Goal: Information Seeking & Learning: Find specific fact

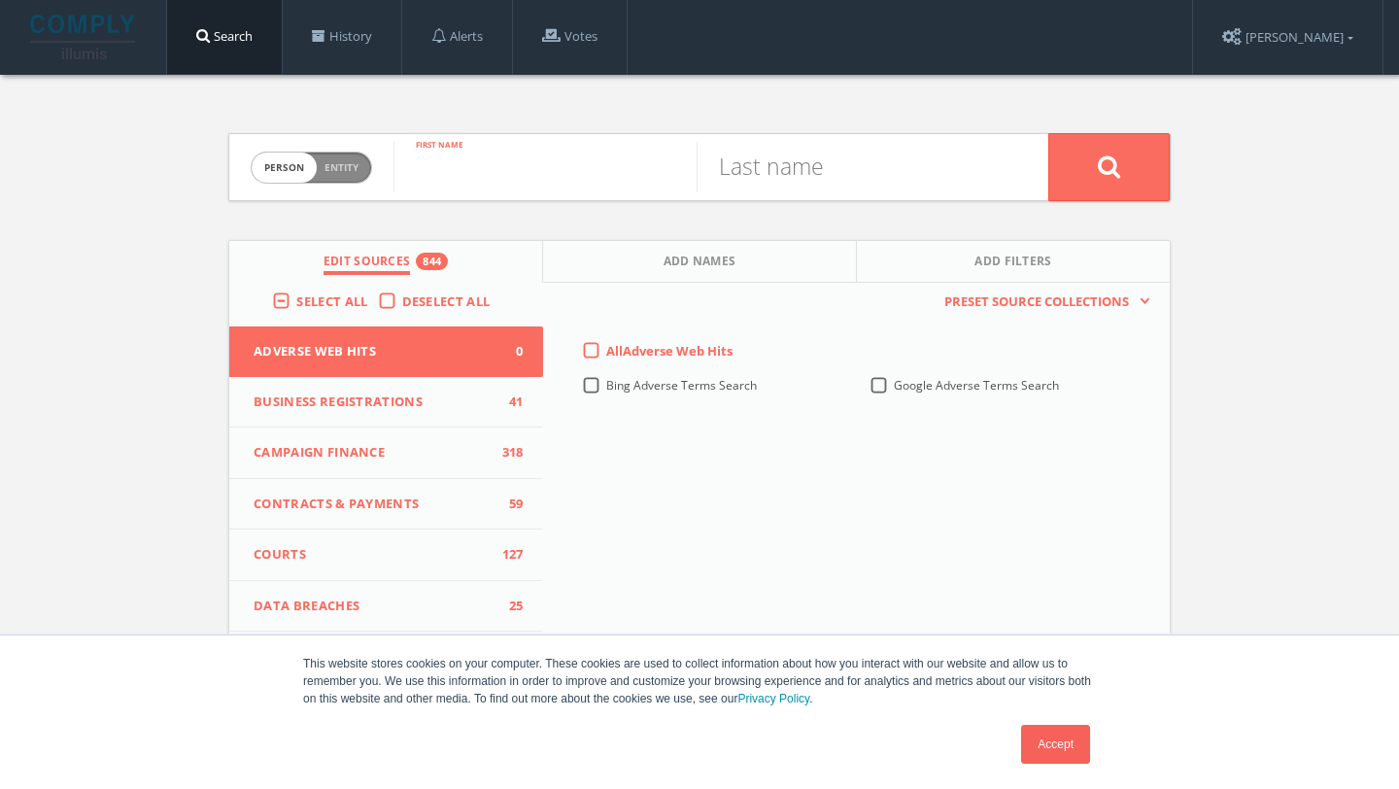
click at [527, 173] on input "text" at bounding box center [545, 167] width 303 height 51
type input "[PERSON_NAME]"
click at [402, 304] on label "Deselect All" at bounding box center [451, 302] width 98 height 19
click at [0, 0] on input "Deselect All" at bounding box center [0, 0] width 0 height 0
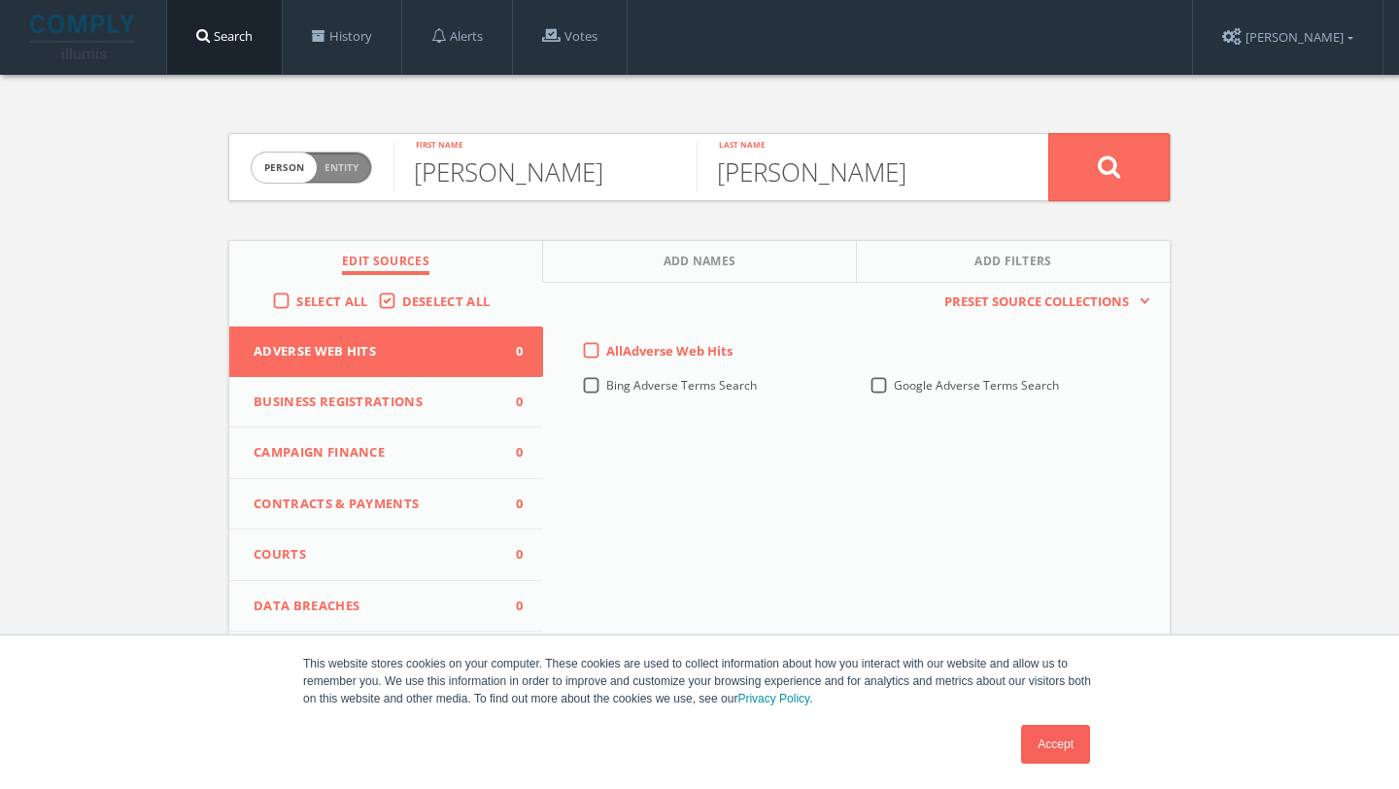
click at [323, 294] on span "Select All" at bounding box center [331, 301] width 71 height 17
click at [0, 0] on input "Select All" at bounding box center [0, 0] width 0 height 0
click at [1117, 198] on button at bounding box center [1109, 167] width 121 height 68
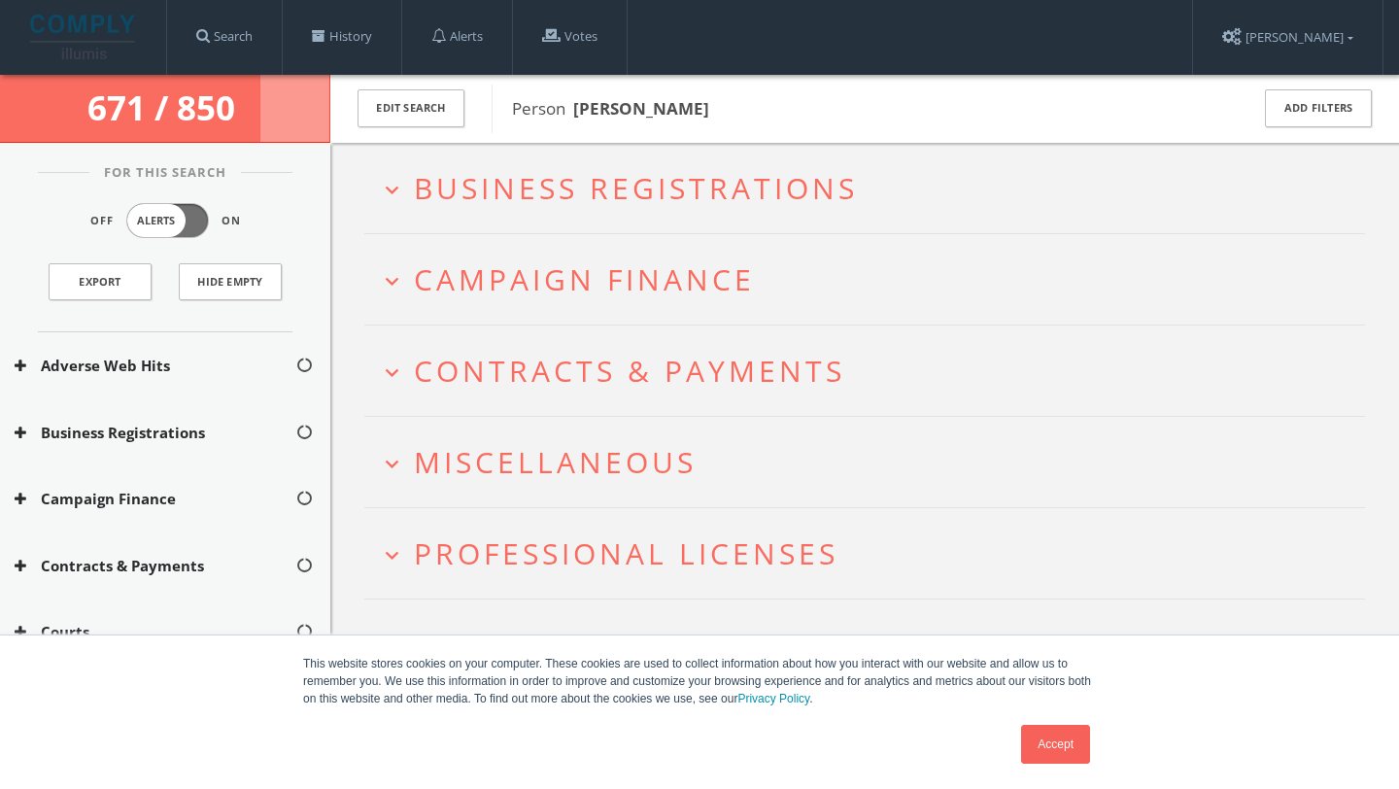
scroll to position [113, 0]
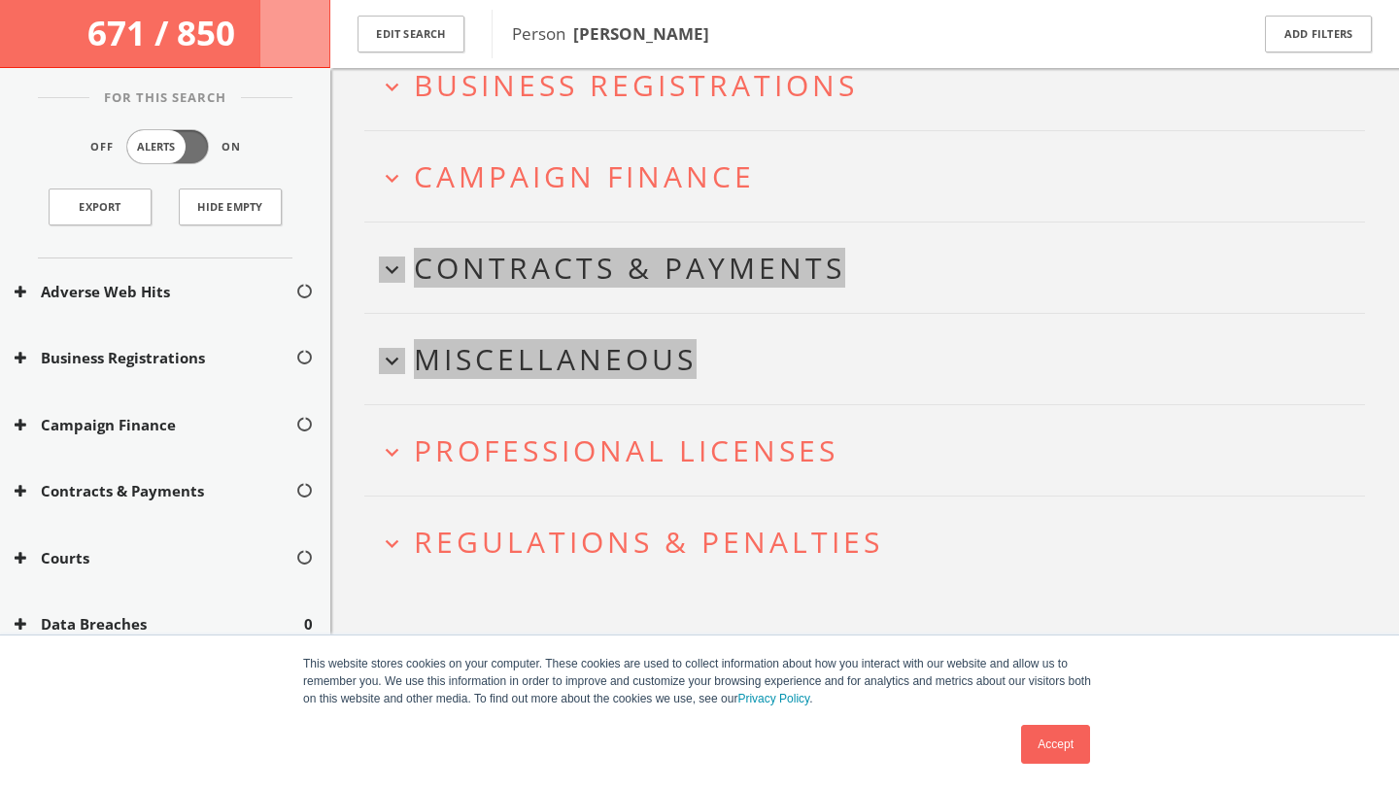
drag, startPoint x: 1118, startPoint y: 198, endPoint x: 1187, endPoint y: 383, distance: 197.1
click at [1187, 383] on div "expand_more Business Registrations expand_more Campaign Finance expand_more Con…" at bounding box center [864, 313] width 1001 height 547
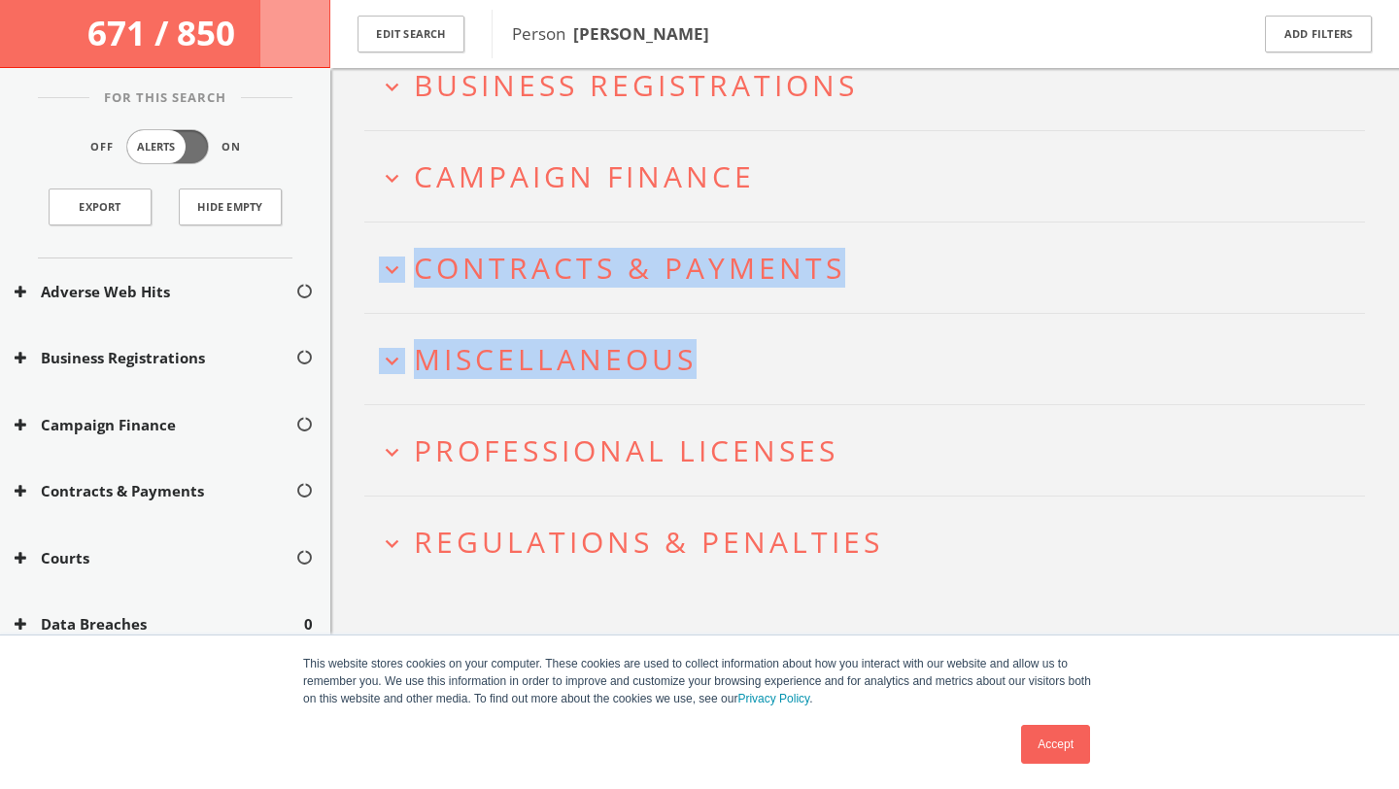
click at [688, 181] on span "Campaign Finance" at bounding box center [584, 176] width 341 height 40
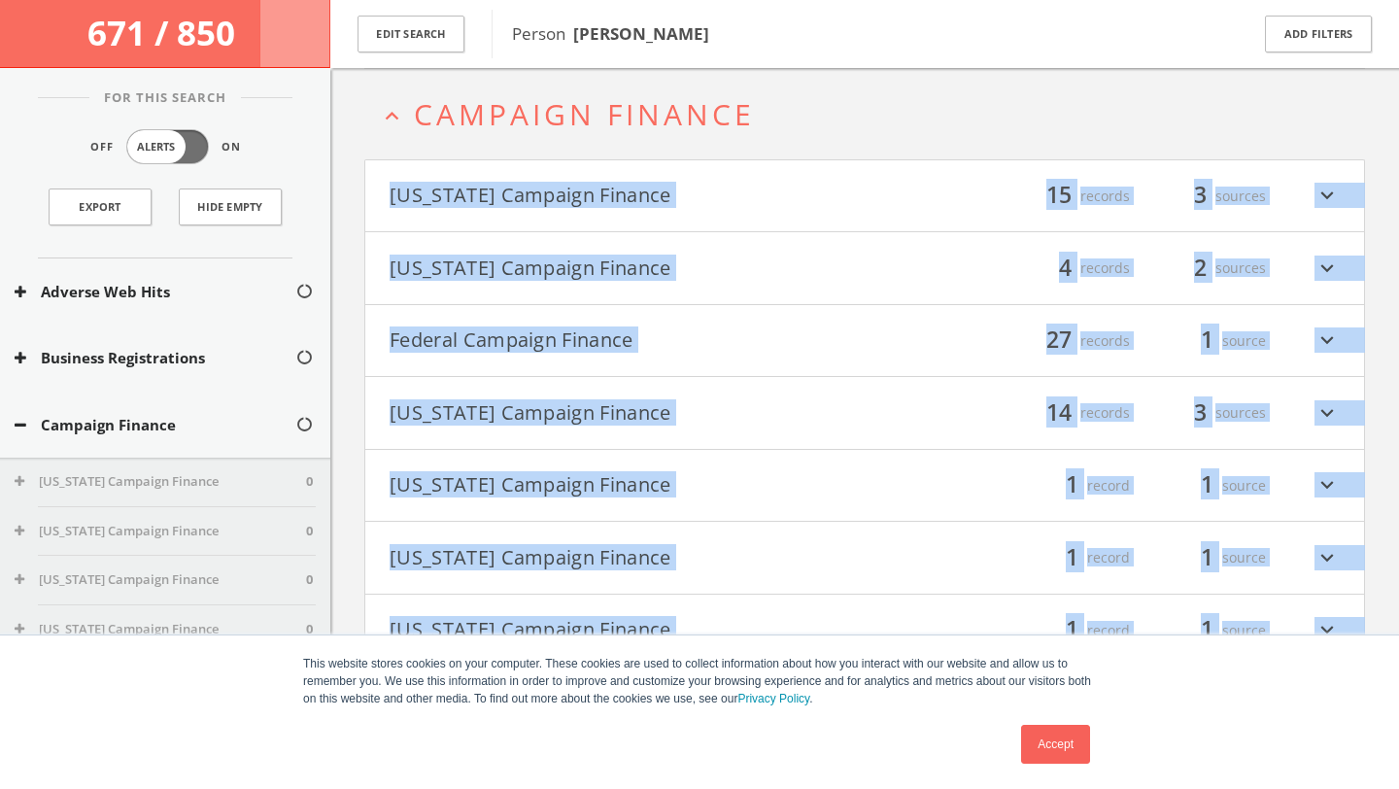
click at [728, 125] on span "Campaign Finance" at bounding box center [584, 114] width 341 height 40
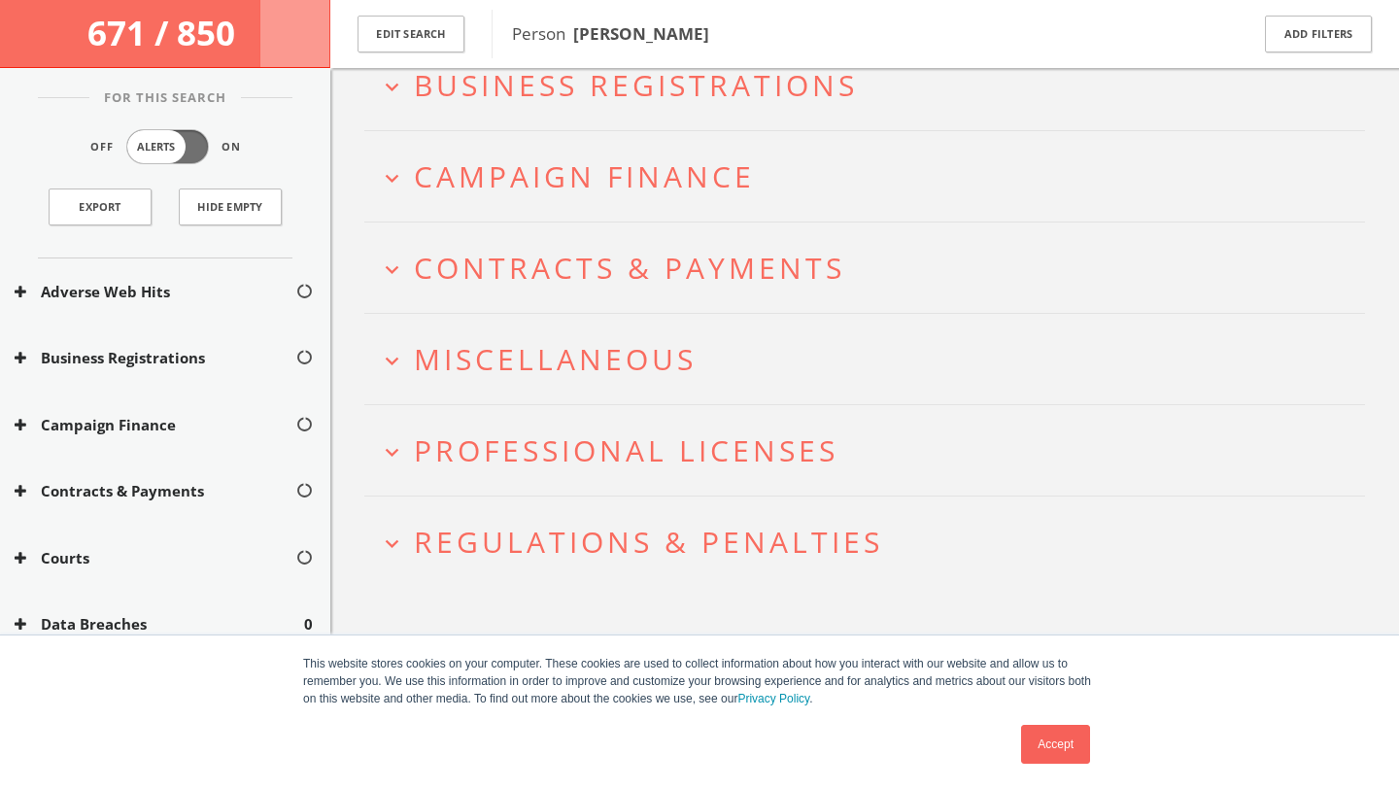
click at [727, 131] on h2 "expand_more Campaign Finance" at bounding box center [864, 176] width 1001 height 90
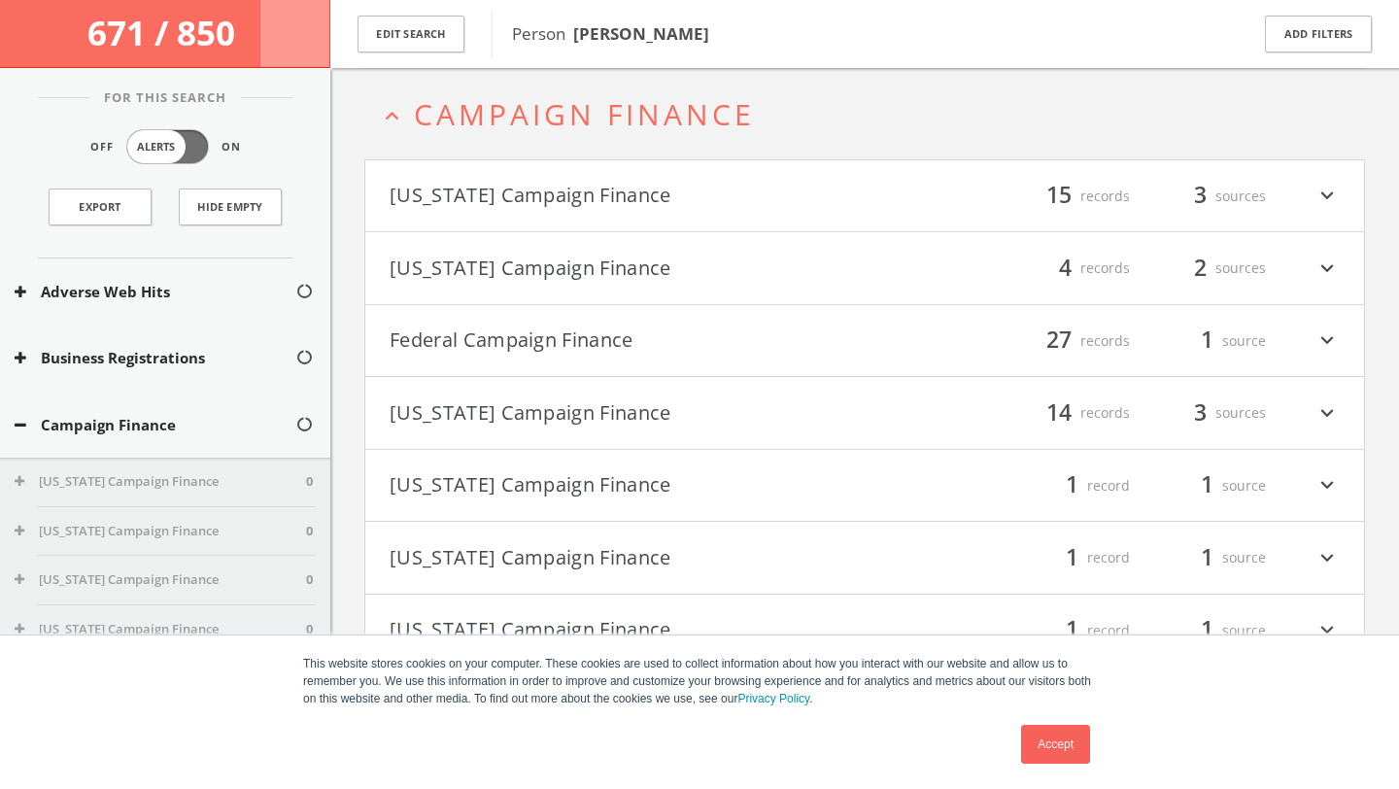
click at [628, 224] on h4 "[US_STATE] Campaign Finance filter_list 15 records 3 sources expand_more" at bounding box center [864, 196] width 999 height 72
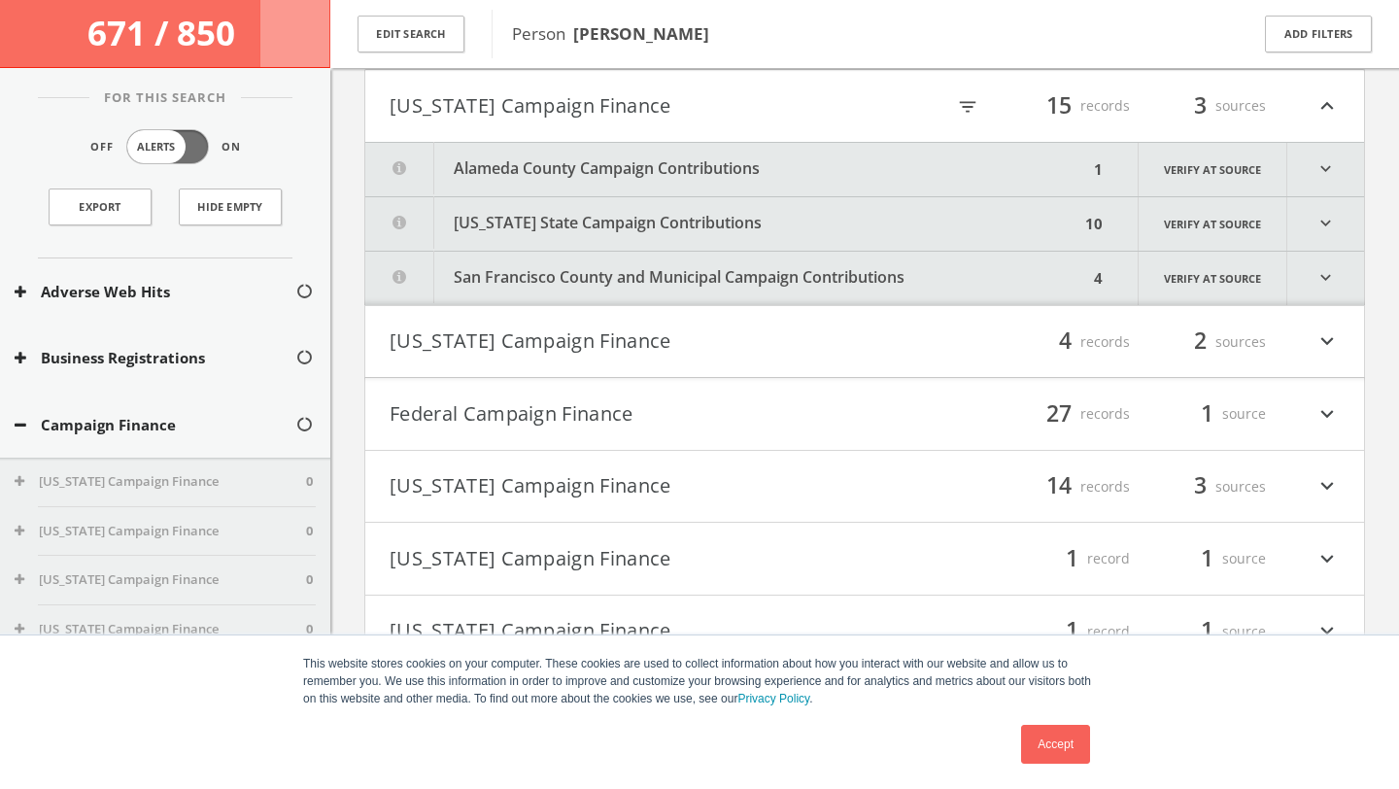
click at [631, 193] on button "Alameda County Campaign Contributions" at bounding box center [726, 169] width 723 height 53
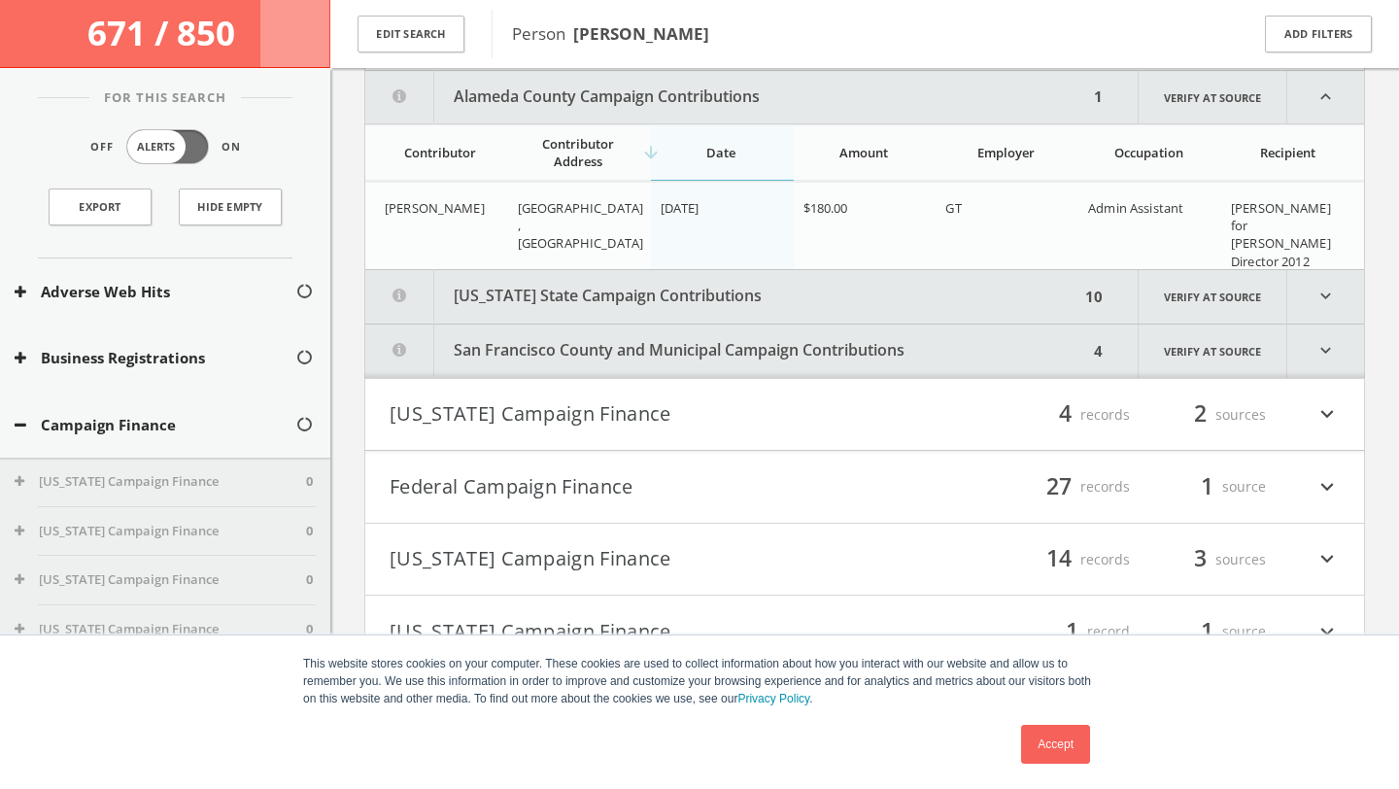
scroll to position [338, 0]
click at [672, 108] on button "Alameda County Campaign Contributions" at bounding box center [726, 96] width 723 height 52
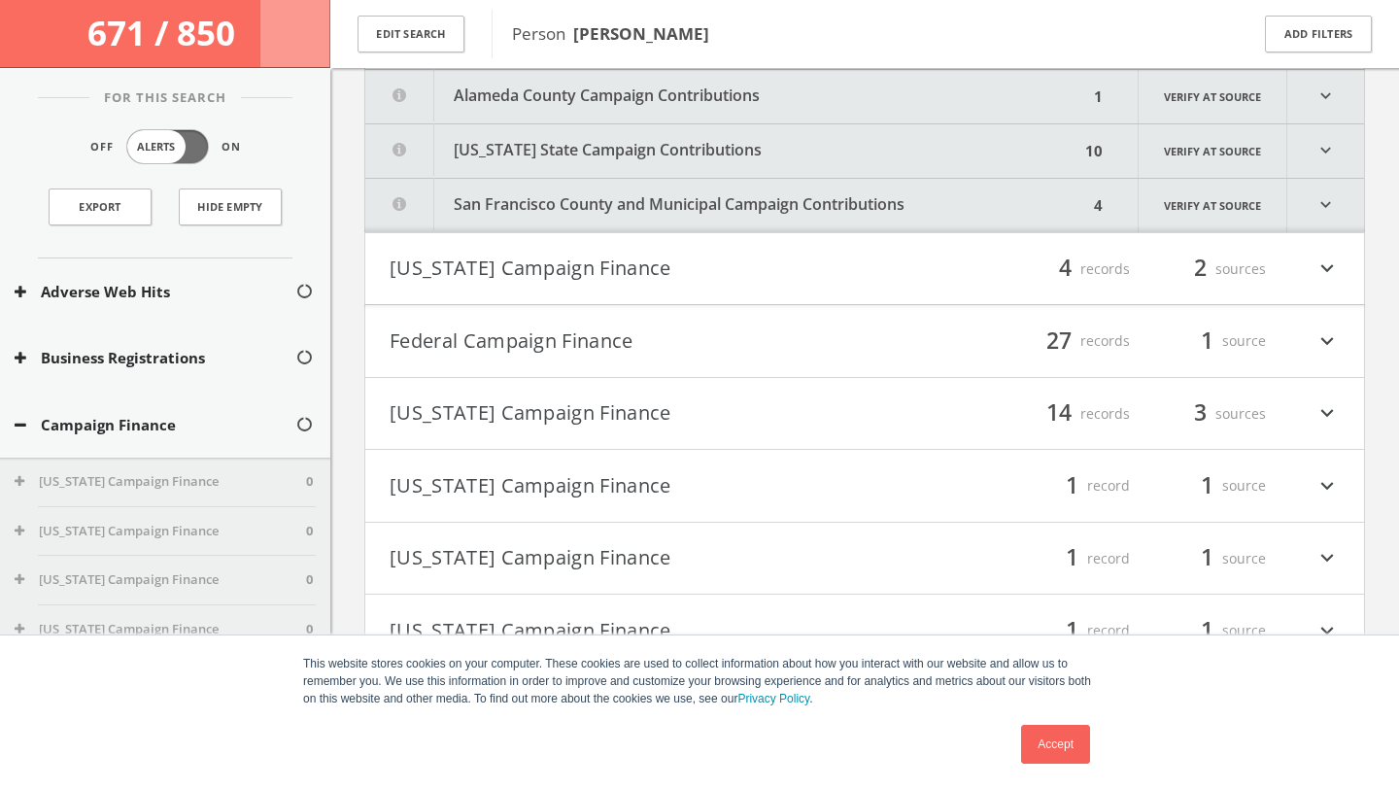
click at [639, 148] on button "[US_STATE] State Campaign Contributions" at bounding box center [722, 150] width 714 height 53
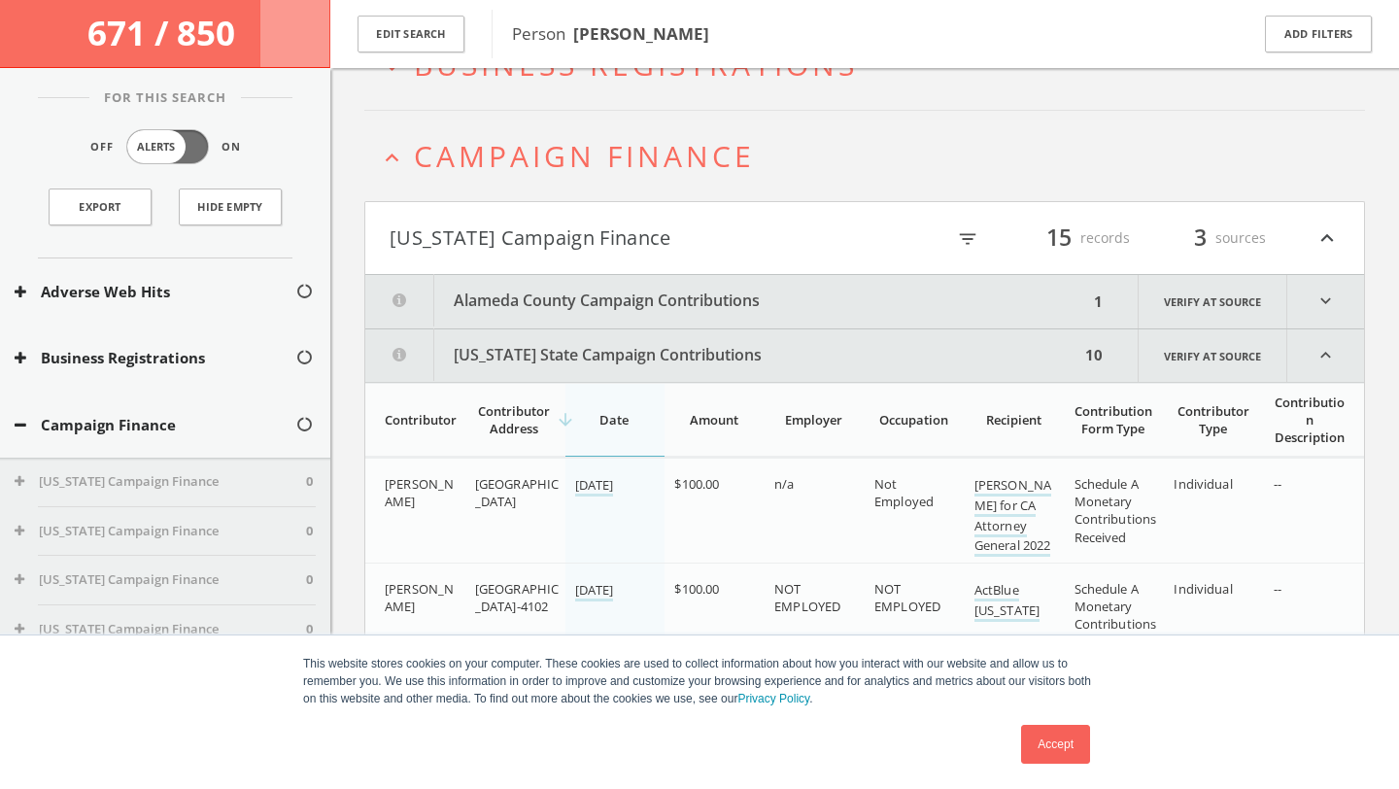
scroll to position [134, 0]
click at [610, 215] on h4 "[US_STATE] Campaign Finance filter_list 15 records 3 sources expand_less" at bounding box center [864, 237] width 999 height 72
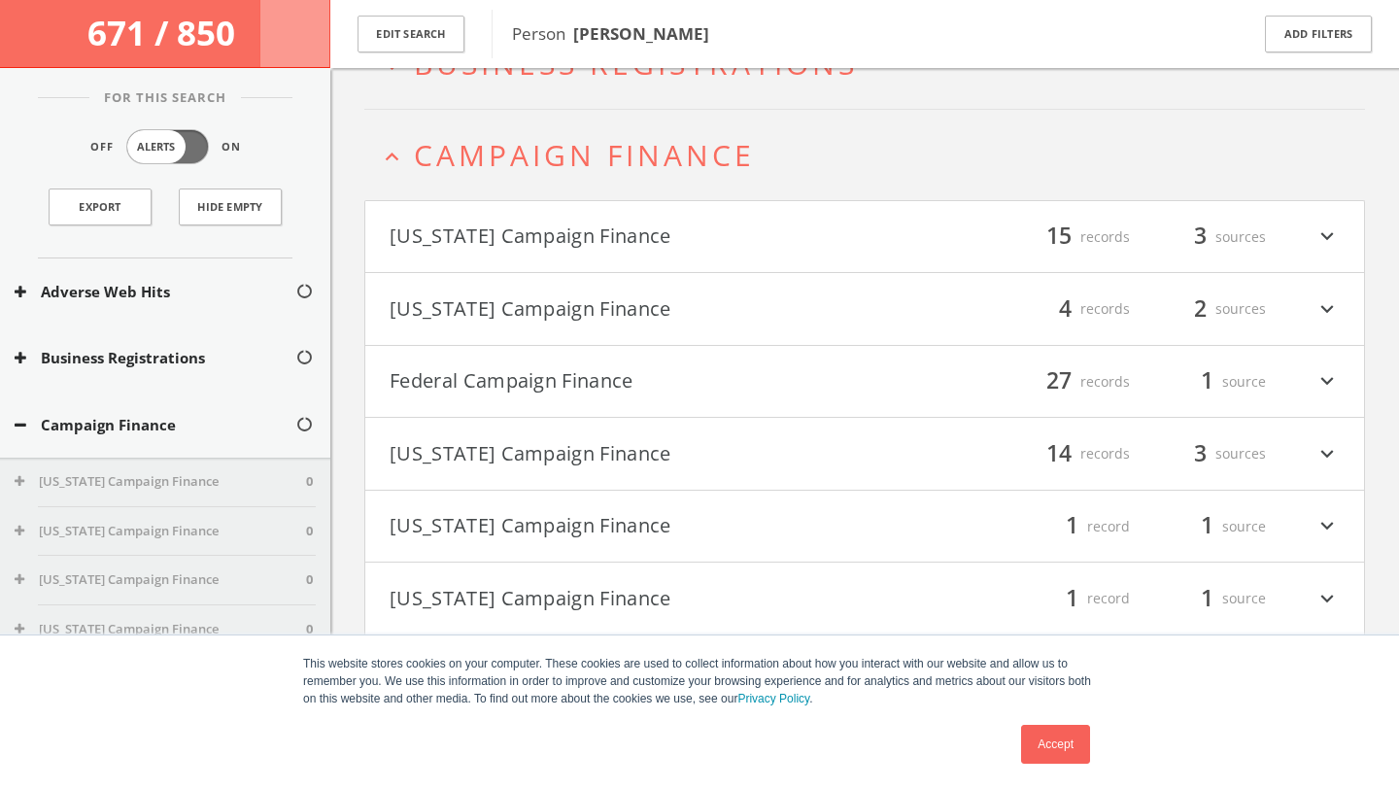
click at [618, 349] on h4 "Federal Campaign Finance filter_list 27 records 1 source expand_more" at bounding box center [864, 382] width 999 height 72
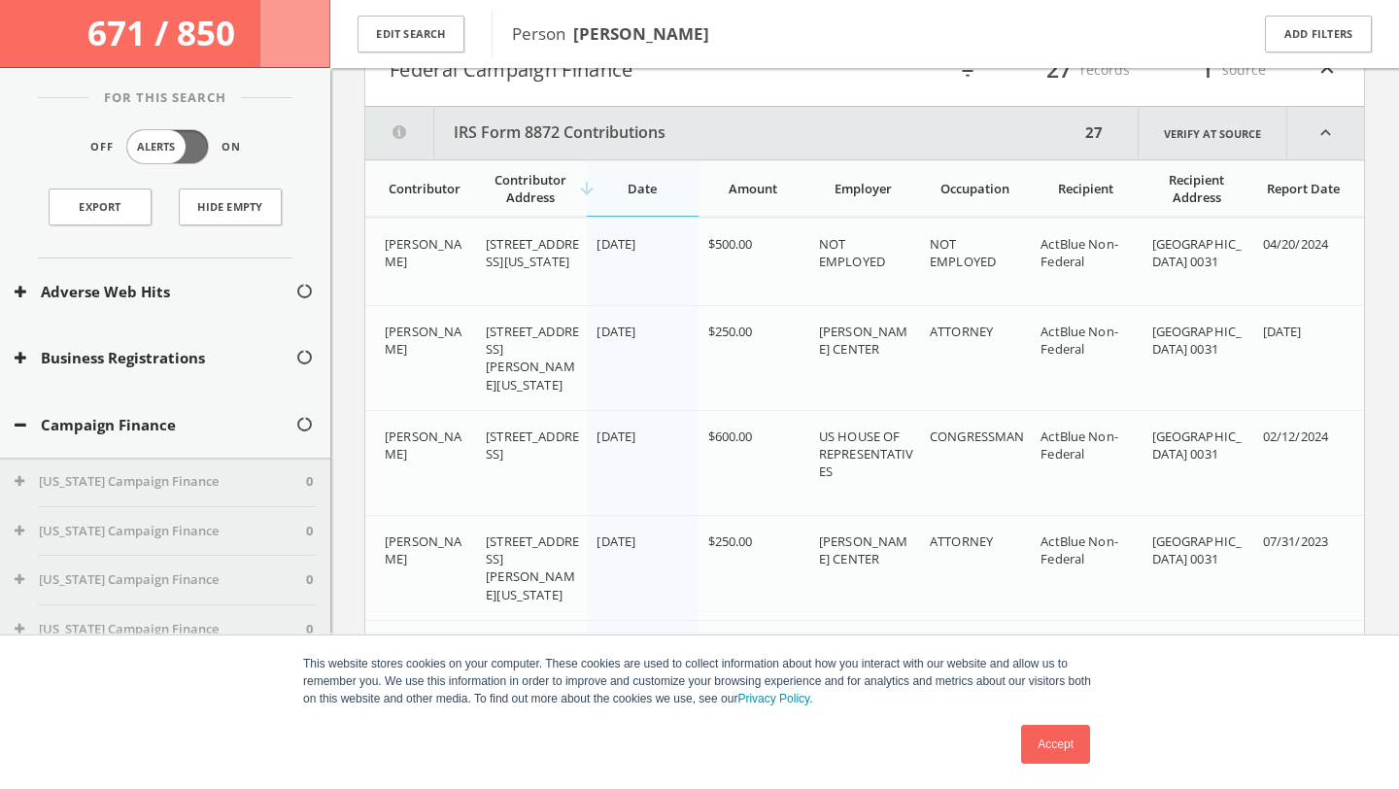
scroll to position [484, 0]
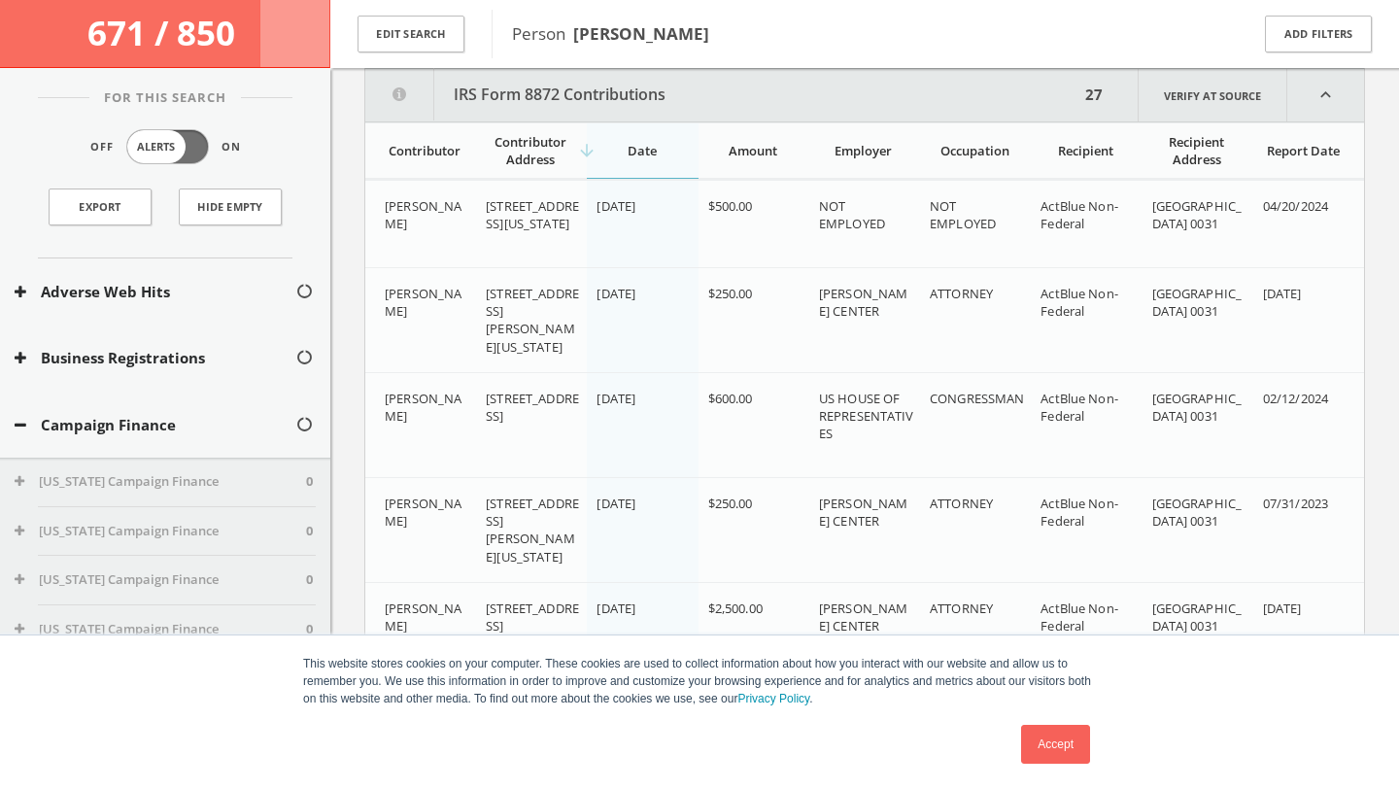
click at [675, 88] on button "IRS Form 8872 Contributions" at bounding box center [722, 95] width 714 height 52
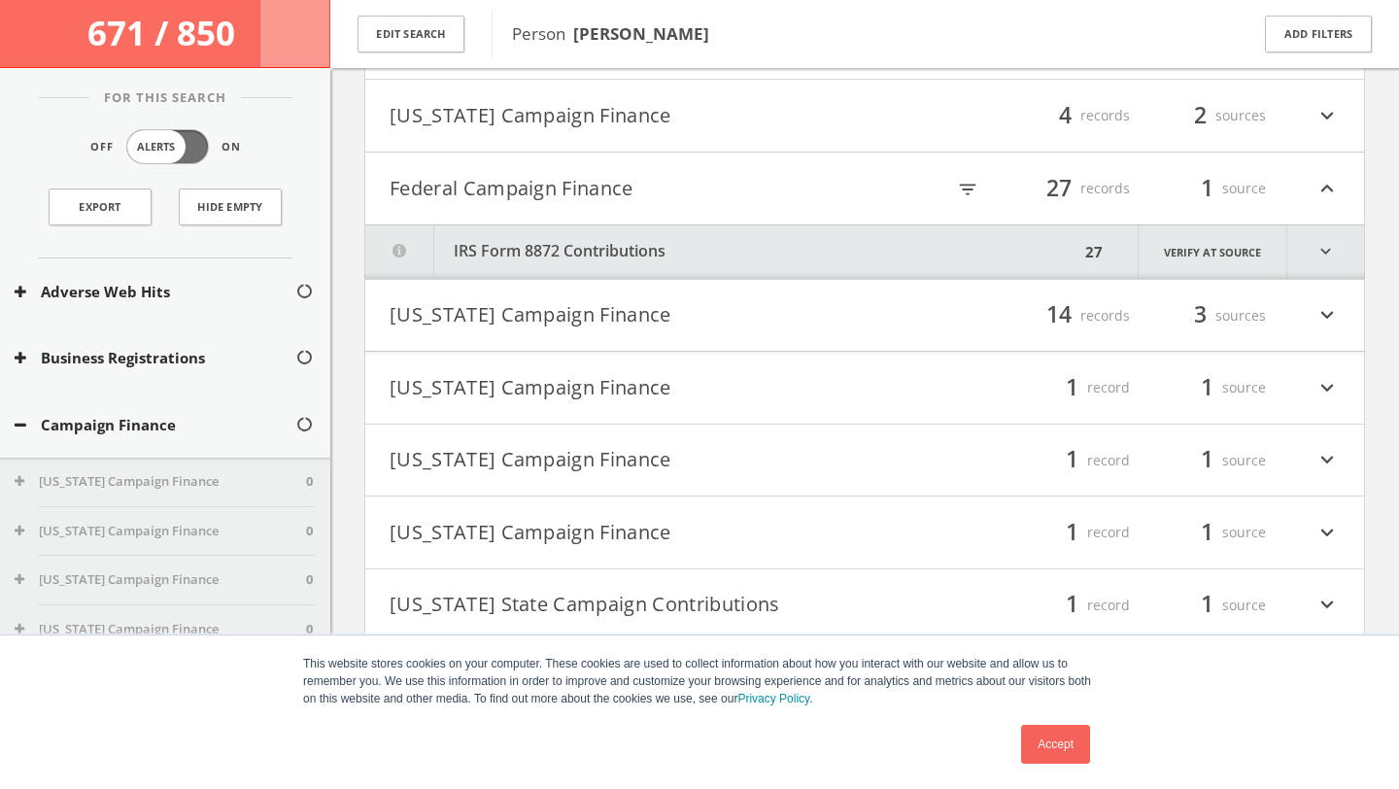
scroll to position [329, 0]
click at [716, 182] on button "Federal Campaign Finance" at bounding box center [627, 186] width 475 height 33
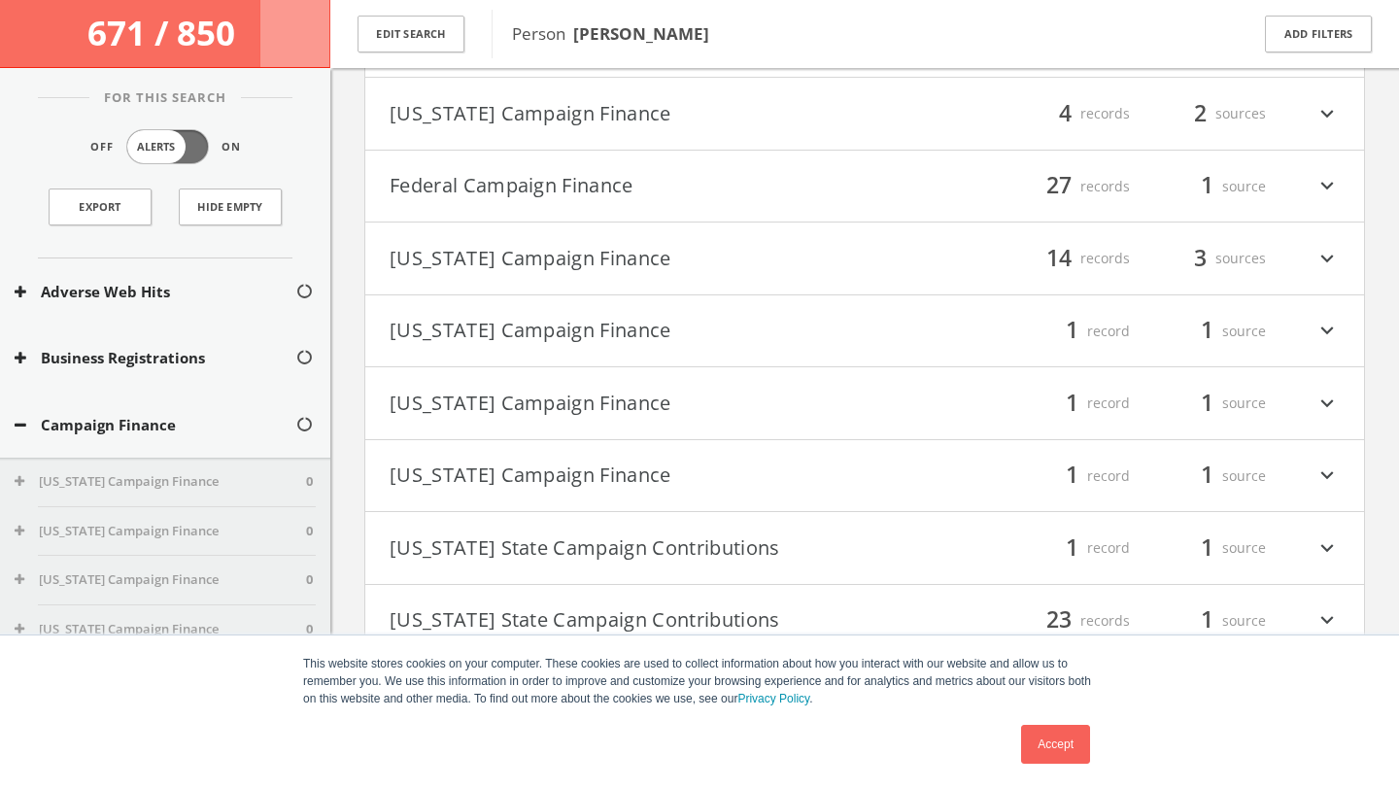
click at [1061, 735] on link "Accept" at bounding box center [1055, 744] width 69 height 39
